Goal: Information Seeking & Learning: Learn about a topic

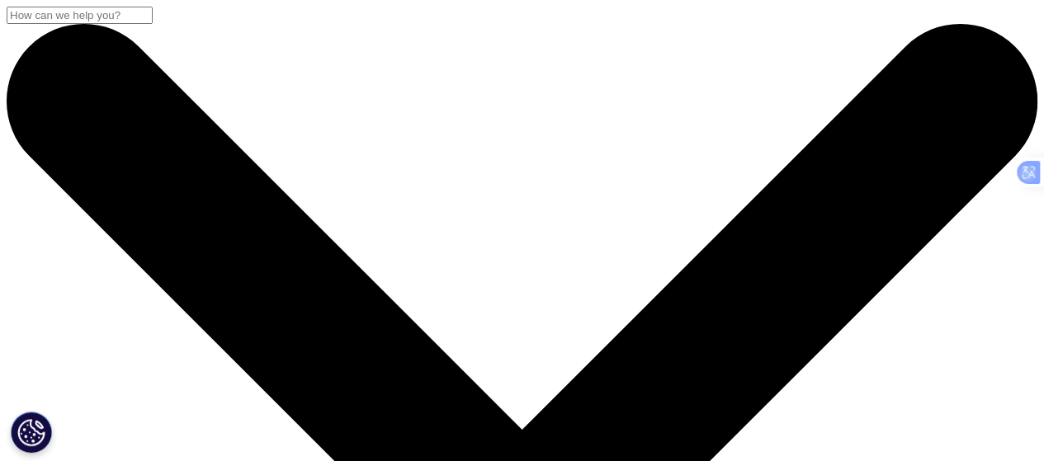
type input "R"
type input "Regulatory challenges pharmaceuticals Africa"
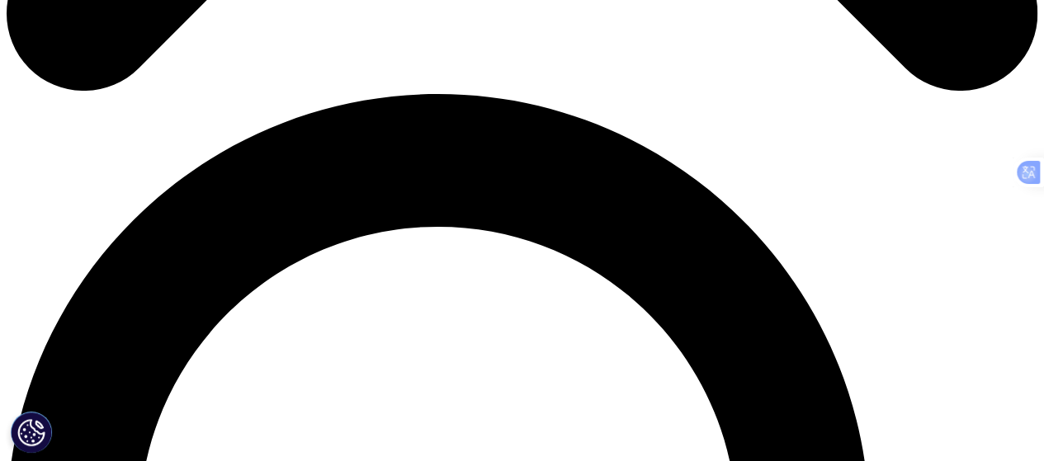
scroll to position [979, 0]
